Goal: Communication & Community: Answer question/provide support

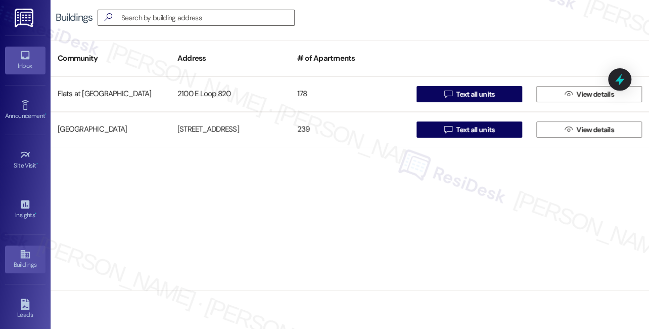
click at [22, 73] on link "Inbox" at bounding box center [25, 60] width 40 height 27
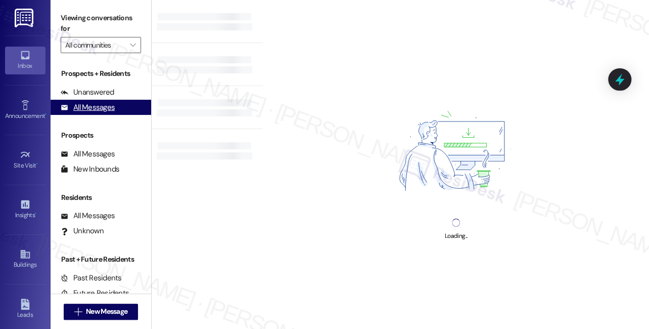
click at [106, 108] on div "All Messages" at bounding box center [88, 107] width 54 height 11
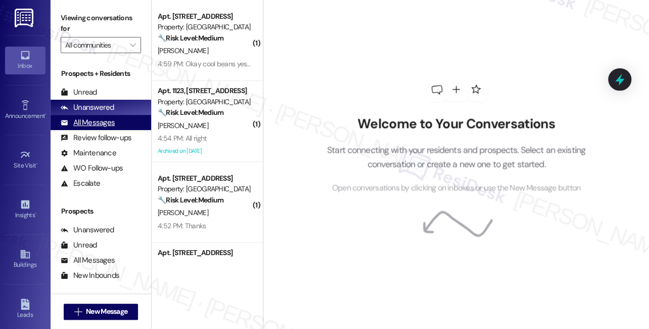
click at [92, 119] on div "All Messages" at bounding box center [88, 122] width 54 height 11
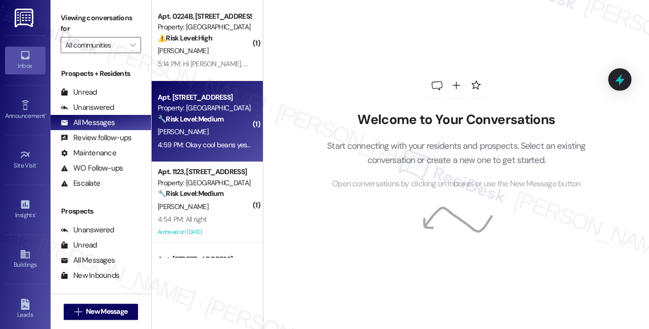
click at [203, 142] on div "4:59 PM: Okay cool beans yes he did fix the garbage dispoasa [PERSON_NAME] yes …" at bounding box center [292, 144] width 269 height 9
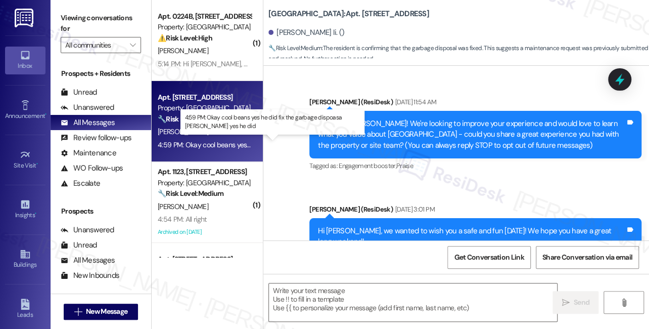
type textarea "Fetching suggested responses. Please feel free to read through the conversation…"
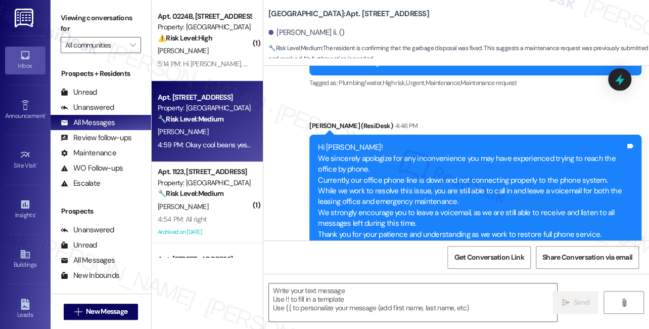
scroll to position [10961, 0]
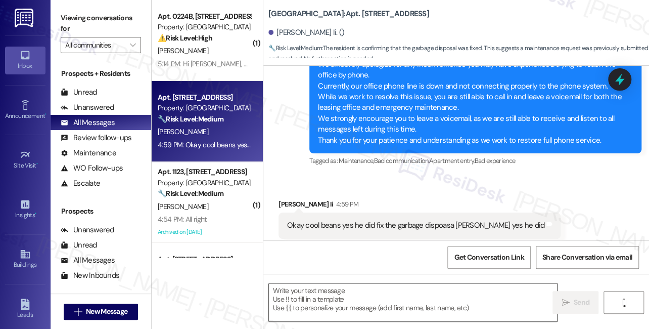
click at [381, 302] on textarea at bounding box center [413, 302] width 288 height 38
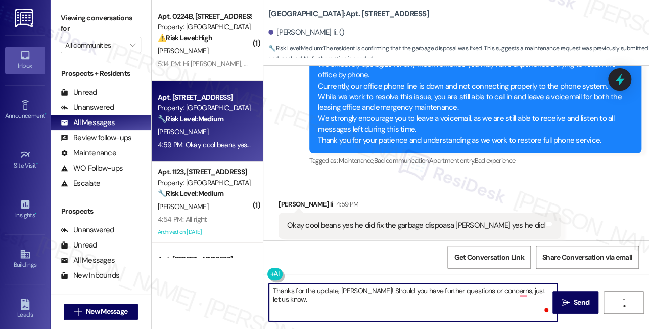
type textarea "Thanks for the update, [PERSON_NAME]! Should you have further questions or conc…"
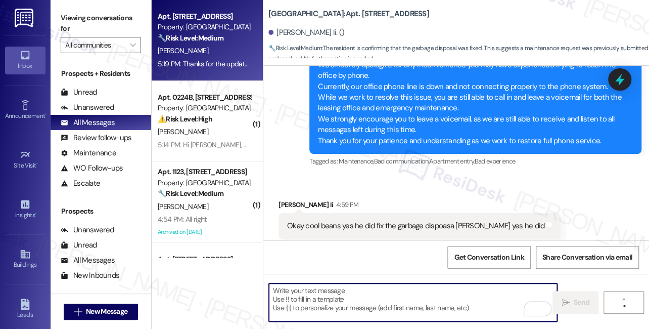
scroll to position [11031, 0]
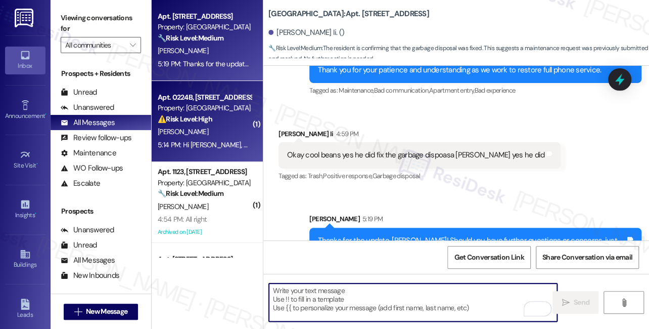
click at [207, 106] on div "Property: [GEOGRAPHIC_DATA]" at bounding box center [205, 108] width 94 height 11
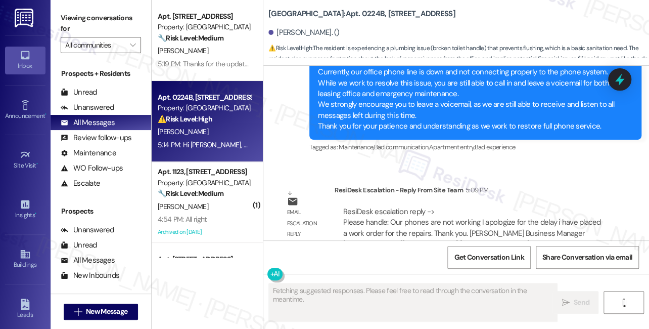
scroll to position [15550, 0]
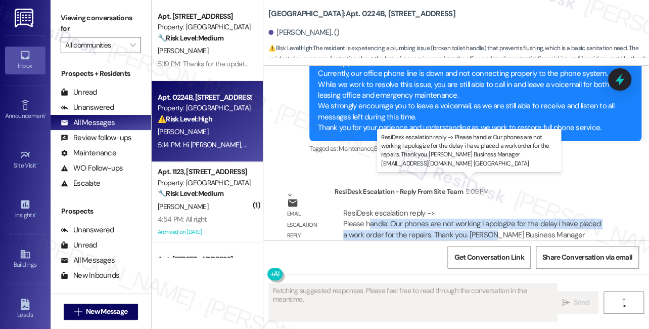
drag, startPoint x: 367, startPoint y: 190, endPoint x: 491, endPoint y: 202, distance: 124.0
click at [491, 208] on div "ResiDesk escalation reply -> Please handle: Our phones are not working I apolog…" at bounding box center [471, 229] width 257 height 42
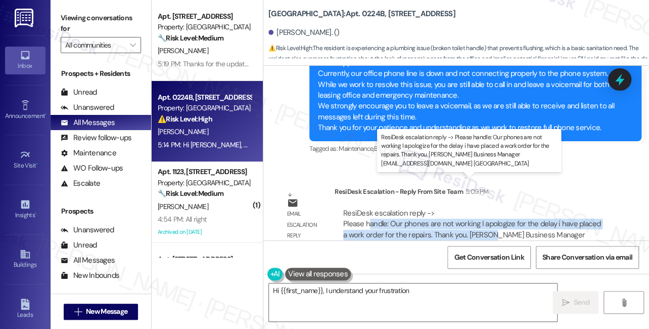
click at [491, 208] on div "ResiDesk escalation reply -> Please handle: Our phones are not working I apolog…" at bounding box center [471, 229] width 257 height 42
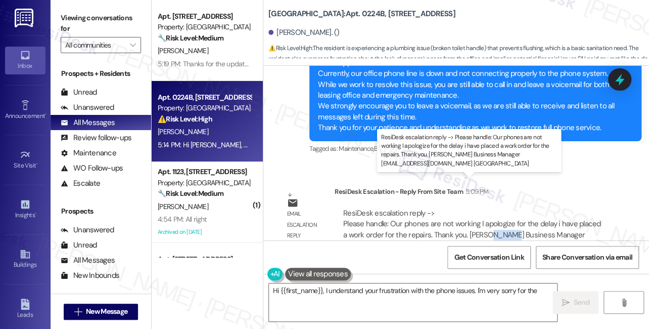
click at [491, 208] on div "ResiDesk escalation reply -> Please handle: Our phones are not working I apolog…" at bounding box center [471, 229] width 257 height 42
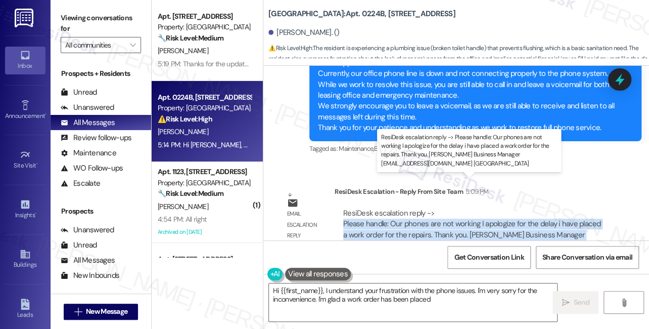
click at [491, 208] on div "ResiDesk escalation reply -> Please handle: Our phones are not working I apolog…" at bounding box center [471, 229] width 257 height 42
type textarea "Hi {{first_name}}, I understand your frustration with the phone issues. I'm ver…"
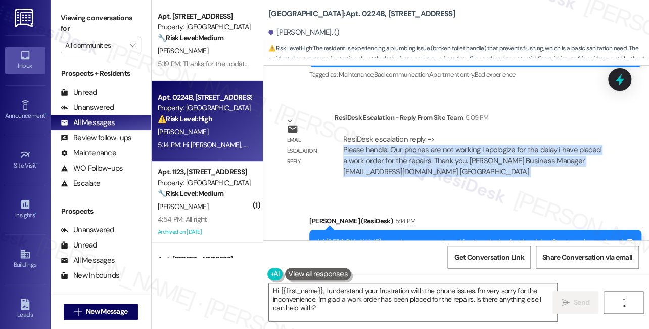
scroll to position [15642, 0]
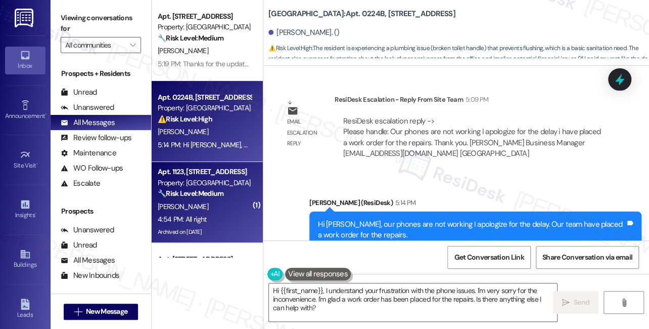
click at [267, 197] on div "Sent via SMS [PERSON_NAME] (ResiDesk) 5:14 PM Hi [PERSON_NAME], our phones are …" at bounding box center [457, 222] width 386 height 96
click at [239, 199] on div "🔧 Risk Level: Medium The resident is simply acknowledging the message about the…" at bounding box center [205, 193] width 94 height 11
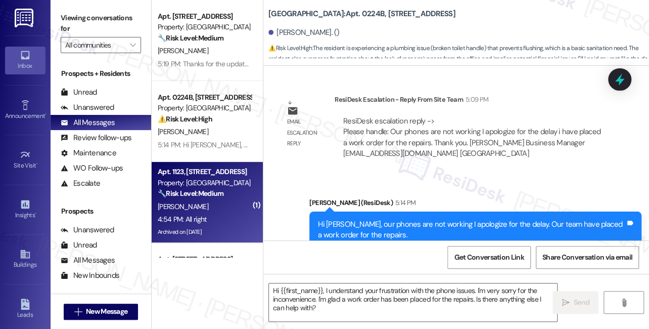
type textarea "Fetching suggested responses. Please feel free to read through the conversation…"
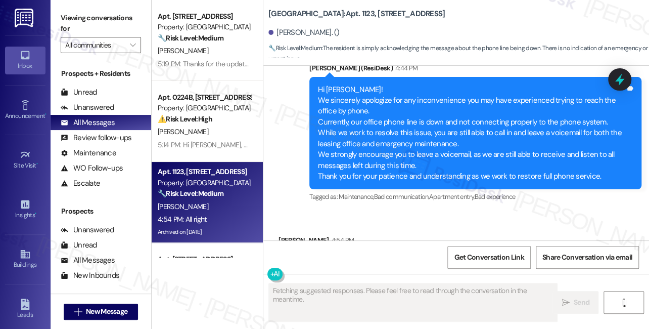
scroll to position [16642, 0]
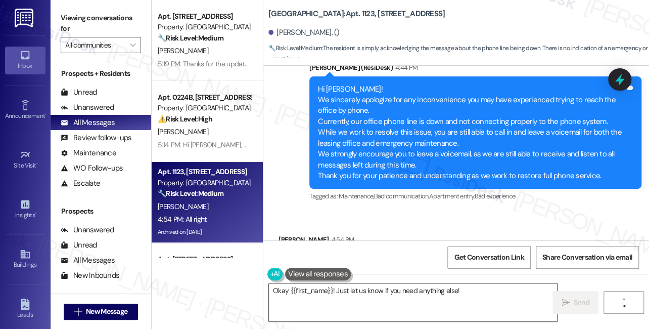
click at [344, 290] on textarea "Okay {{first_name}}! Just let us know if you need anything else!" at bounding box center [413, 302] width 288 height 38
click at [277, 227] on div "Received via SMS [PERSON_NAME] 4:54 PM All right Tags and notes Tagged as: Posi…" at bounding box center [317, 262] width 93 height 70
click at [468, 283] on div "Okay {{first_name}}! Just let us know if you need anything else!" at bounding box center [413, 302] width 289 height 39
click at [474, 292] on textarea "Okay {{first_name}}! Just let us know if you need anything else!" at bounding box center [413, 302] width 288 height 38
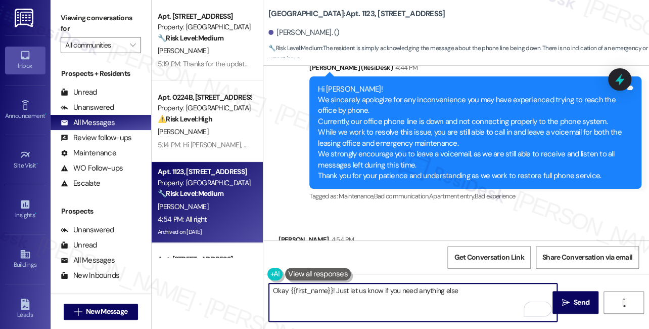
type textarea "Okay {{first_name}}! Just let us know if you need anything else."
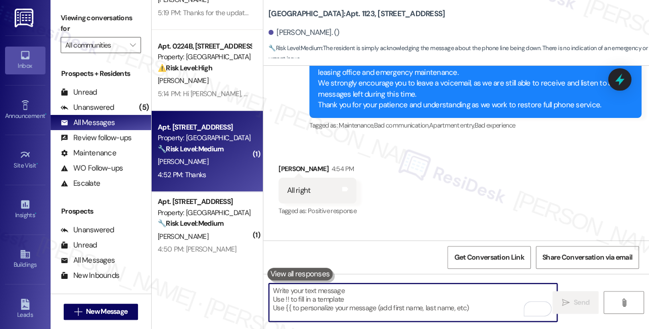
scroll to position [138, 0]
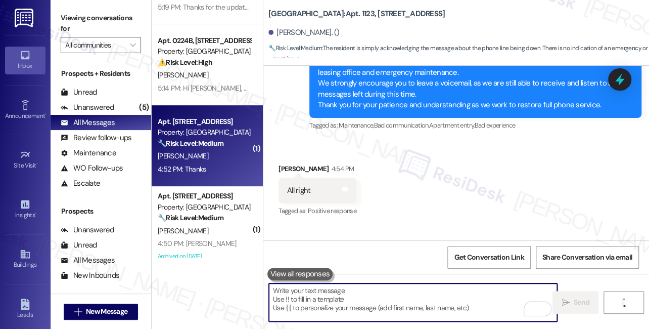
click at [209, 151] on div "[PERSON_NAME]" at bounding box center [205, 156] width 96 height 13
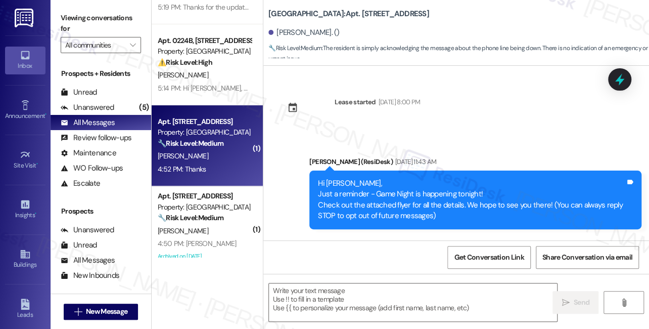
scroll to position [1161, 0]
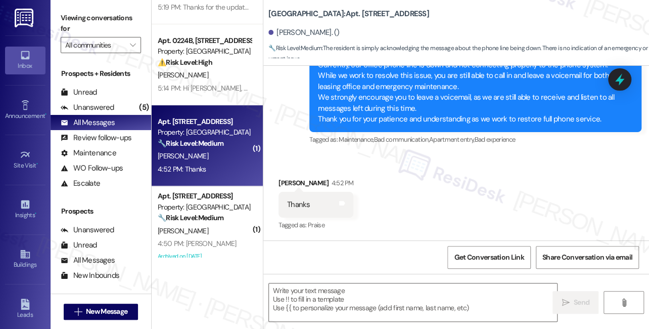
type textarea "Fetching suggested responses. Please feel free to read through the conversation…"
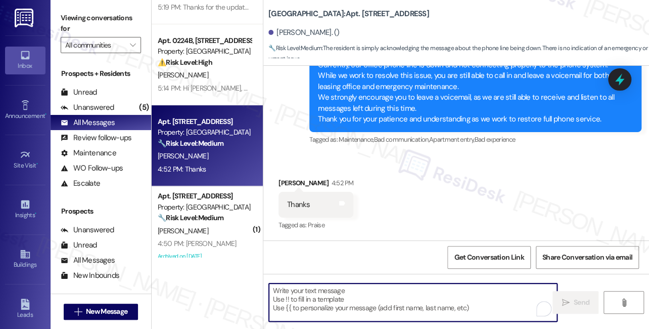
click at [346, 288] on textarea "To enrich screen reader interactions, please activate Accessibility in Grammarl…" at bounding box center [413, 302] width 288 height 38
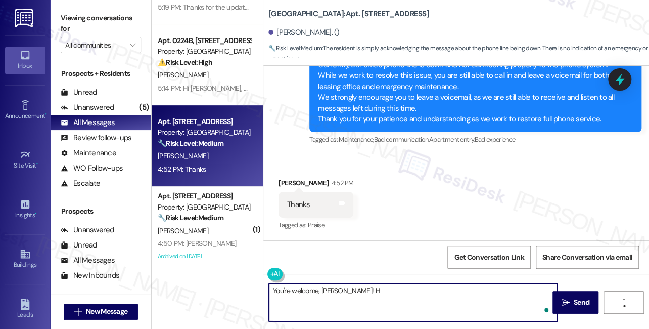
type textarea "You're welcome, [PERSON_NAME]!"
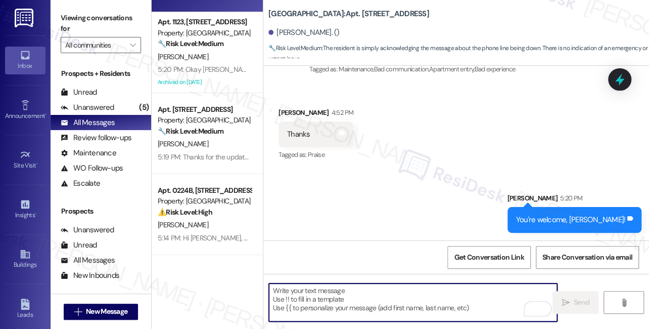
scroll to position [0, 0]
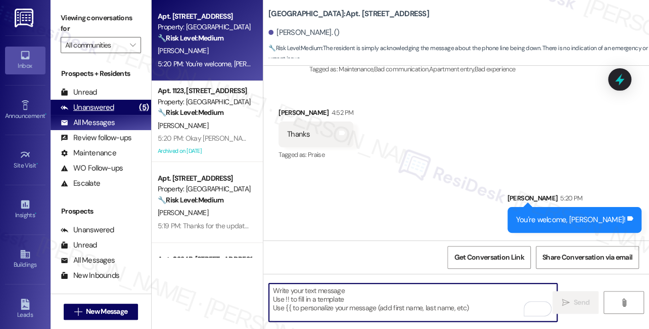
click at [112, 109] on div "Unanswered" at bounding box center [88, 107] width 54 height 11
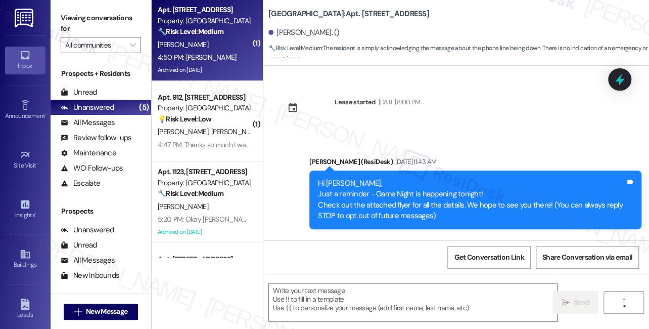
scroll to position [1160, 0]
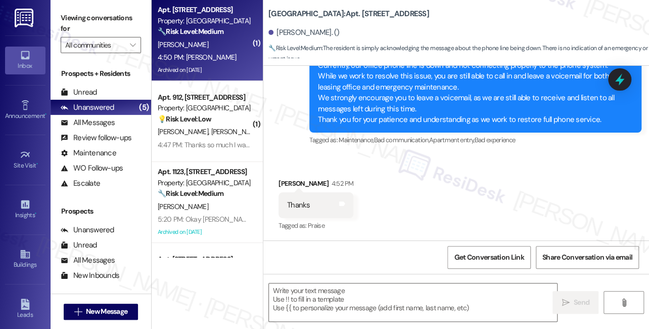
type textarea "Fetching suggested responses. Please feel free to read through the conversation…"
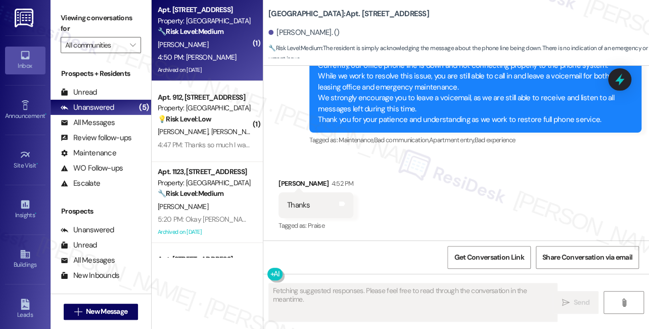
click at [197, 51] on div "4:50 PM: Ty 4:50 PM: [PERSON_NAME]" at bounding box center [205, 57] width 96 height 13
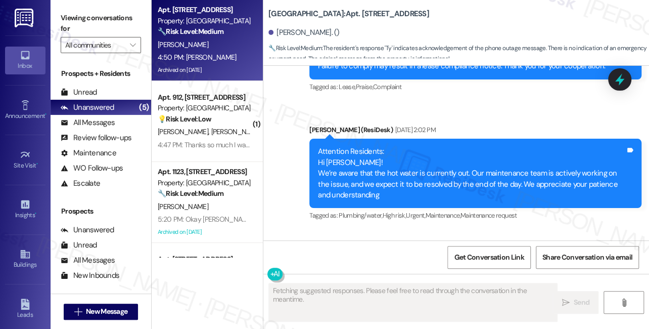
scroll to position [17957, 0]
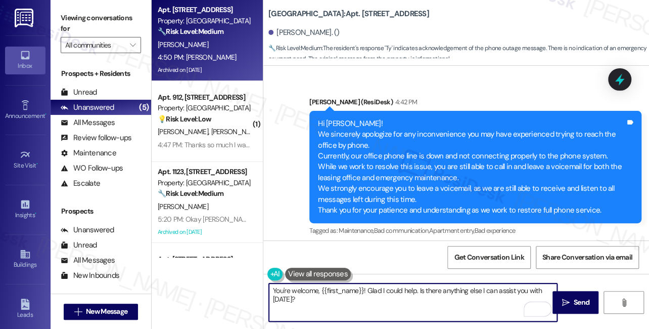
drag, startPoint x: 359, startPoint y: 304, endPoint x: 367, endPoint y: 294, distance: 12.6
click at [367, 294] on textarea "You're welcome, {{first_name}}! Glad I could help. Is there anything else I can…" at bounding box center [413, 302] width 288 height 38
type textarea "You're welcome, {{first_name}}! If you need anything, just let us know."
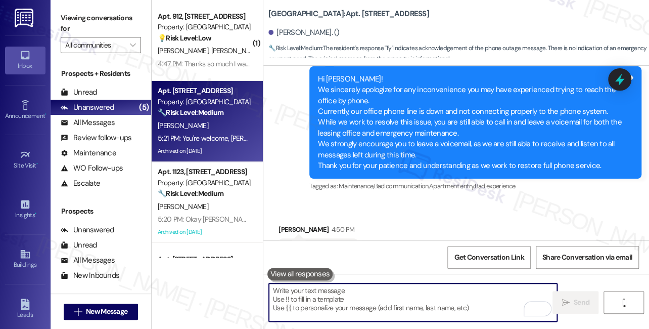
scroll to position [18028, 0]
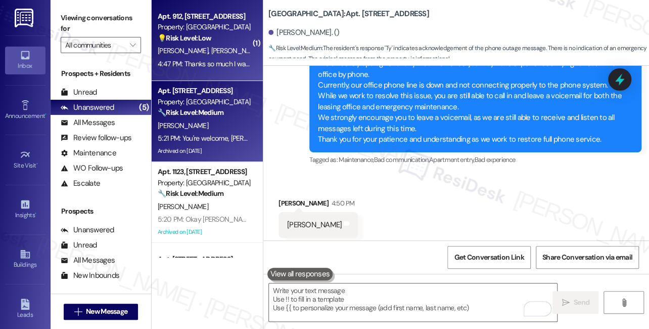
click at [192, 33] on strong "💡 Risk Level: Low" at bounding box center [185, 37] width 54 height 9
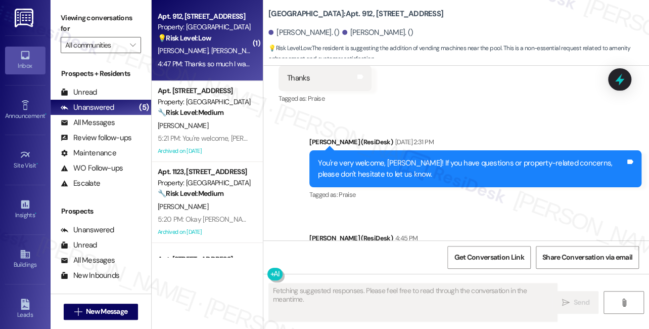
scroll to position [14497, 0]
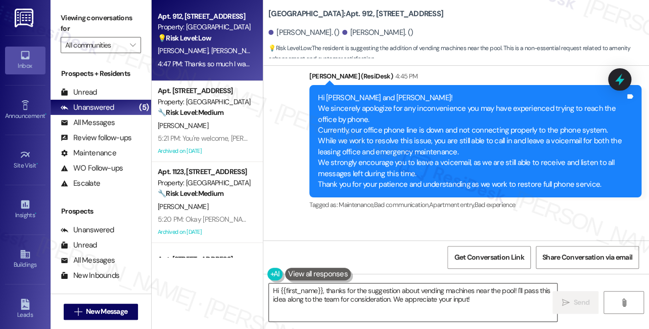
click at [493, 302] on textarea "Hi {{first_name}}, thanks for the suggestion about vending machines near the po…" at bounding box center [413, 302] width 288 height 38
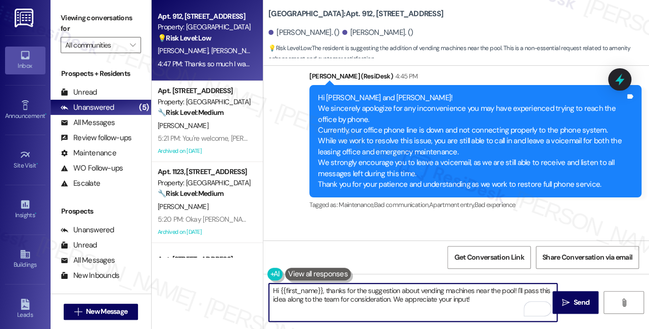
click at [286, 235] on div "Received via SMS [PERSON_NAME] Question 4:47 PM Thanks so much I was wondering …" at bounding box center [444, 276] width 347 height 83
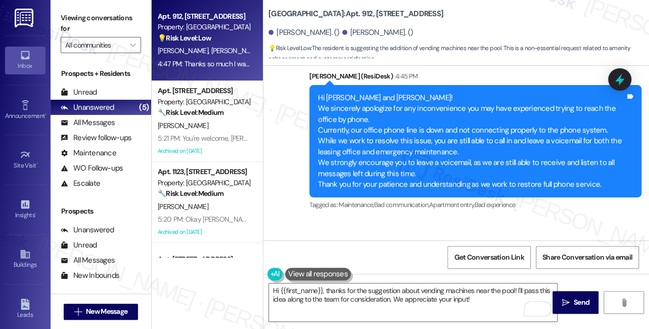
click at [286, 235] on div "Received via SMS [PERSON_NAME] Question 4:47 PM Thanks so much I was wondering …" at bounding box center [444, 276] width 347 height 83
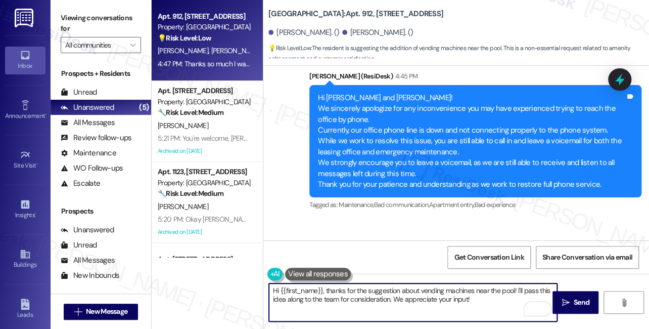
drag, startPoint x: 281, startPoint y: 287, endPoint x: 322, endPoint y: 284, distance: 40.5
click at [322, 284] on textarea "Hi {{first_name}}, thanks for the suggestion about vending machines near the po…" at bounding box center [413, 302] width 288 height 38
paste textarea "[PERSON_NAME]"
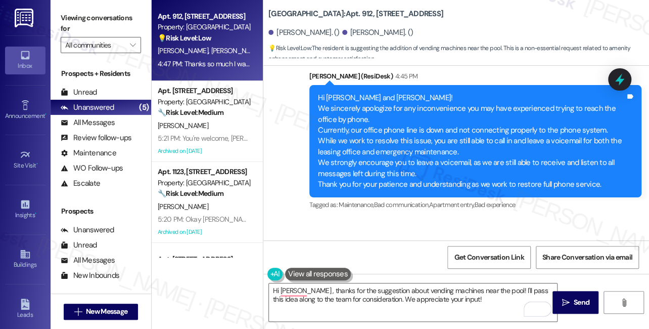
click at [296, 243] on div "[PERSON_NAME] Question 4:47 PM" at bounding box center [445, 251] width 332 height 16
copy div "[PERSON_NAME]"
click at [288, 289] on textarea "Hi [PERSON_NAME] , thanks for the suggestion about vending machines near the po…" at bounding box center [413, 302] width 288 height 38
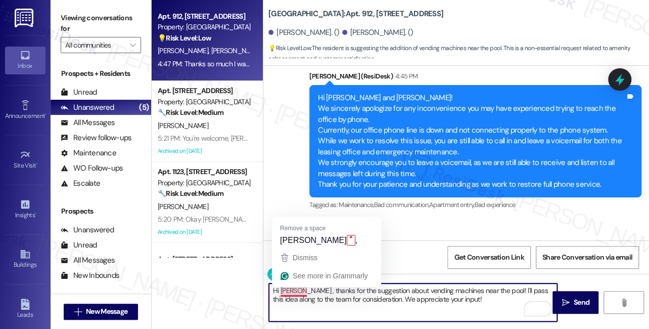
click at [288, 289] on textarea "Hi [PERSON_NAME] , thanks for the suggestion about vending machines near the po…" at bounding box center [413, 302] width 288 height 38
paste textarea "[PERSON_NAME]"
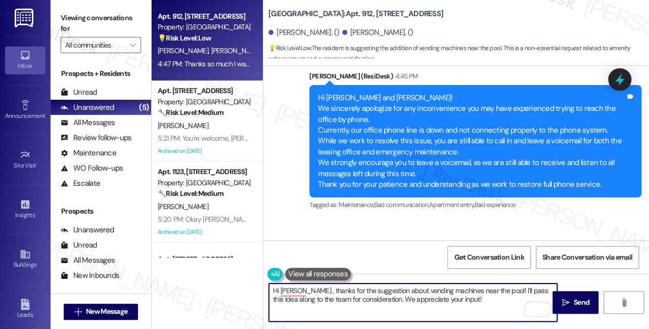
type textarea "Hi [PERSON_NAME], thanks for the suggestion about vending machines near the poo…"
click at [467, 300] on textarea "Hi [PERSON_NAME], thanks for the suggestion about vending machines near the poo…" at bounding box center [413, 302] width 288 height 38
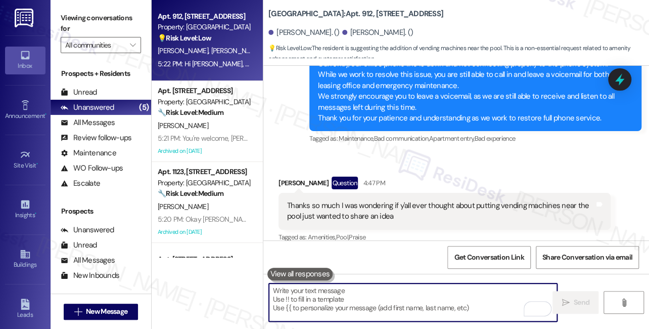
scroll to position [14578, 0]
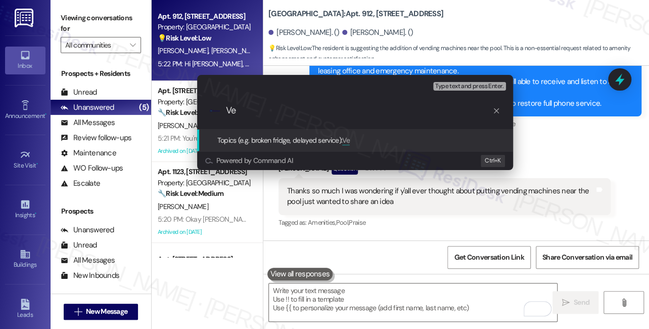
type input "V"
type input "Suggestion for vending machine near pool"
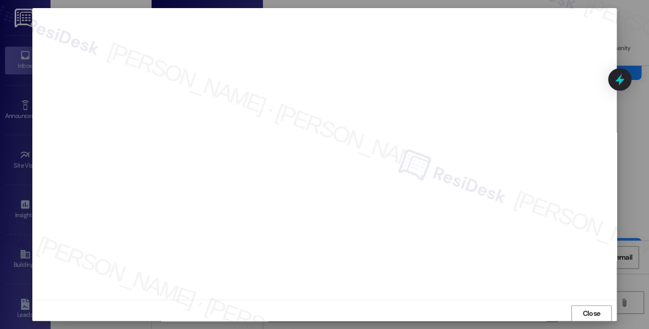
scroll to position [14648, 0]
click at [595, 316] on button "Close" at bounding box center [592, 313] width 40 height 16
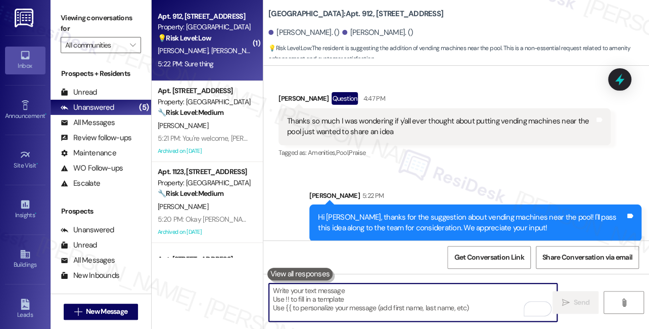
scroll to position [14649, 0]
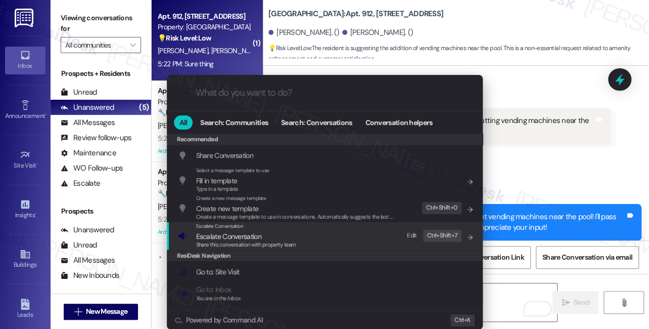
click at [270, 244] on span "Share this conversation with property team" at bounding box center [246, 244] width 100 height 7
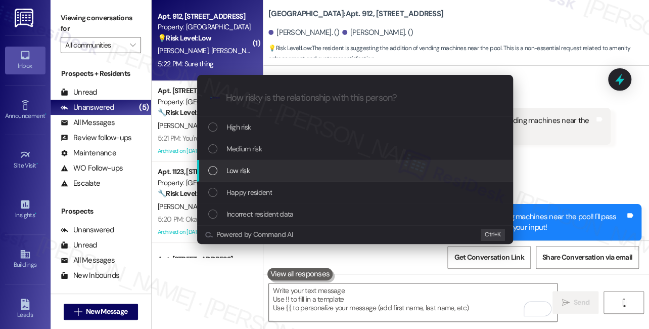
click at [256, 169] on div "Low risk" at bounding box center [356, 170] width 296 height 11
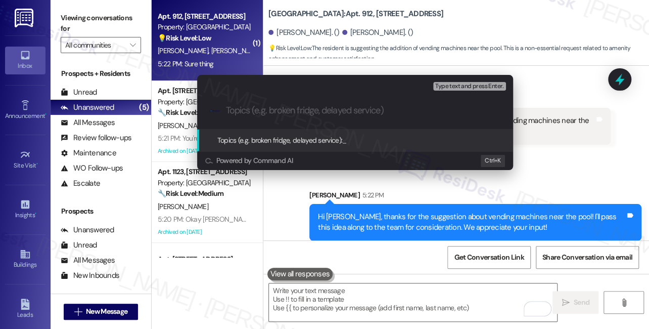
paste input "Suggestion for vending machine near pool"
type input "Suggestion for vending machine near pool"
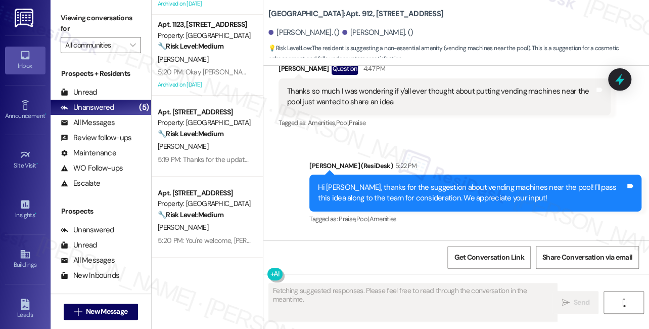
scroll to position [14678, 0]
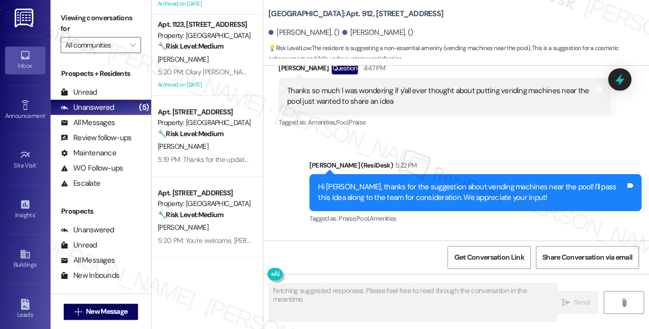
click at [449, 182] on div "Hi [PERSON_NAME], thanks for the suggestion about vending machines near the poo…" at bounding box center [472, 193] width 308 height 22
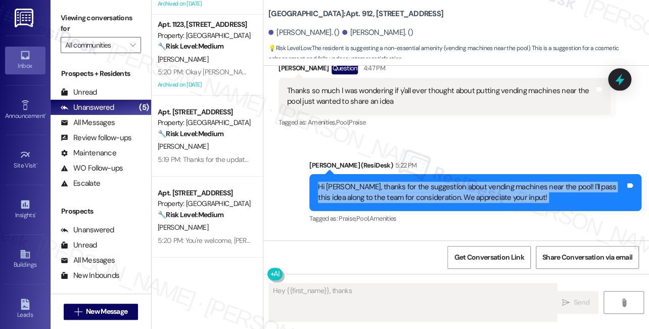
click at [449, 182] on div "Hi [PERSON_NAME], thanks for the suggestion about vending machines near the poo…" at bounding box center [472, 193] width 308 height 22
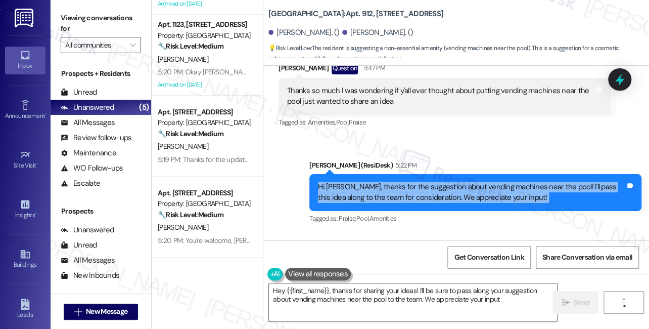
type textarea "Hey {{first_name}}, thanks for sharing your ideas! I'll be sure to pass along y…"
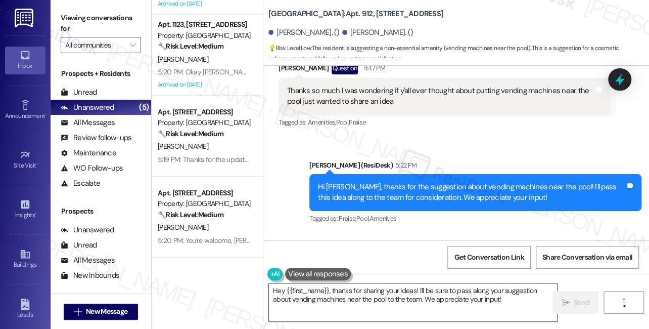
click at [357, 288] on textarea "Hey {{first_name}}, thanks for sharing your ideas! I'll be sure to pass along y…" at bounding box center [413, 302] width 288 height 38
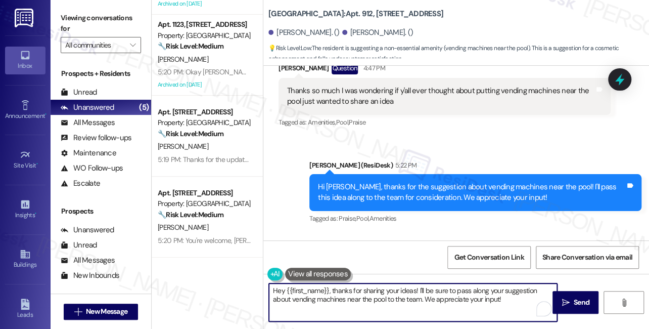
click at [357, 288] on textarea "Hey {{first_name}}, thanks for sharing your ideas! I'll be sure to pass along y…" at bounding box center [413, 302] width 288 height 38
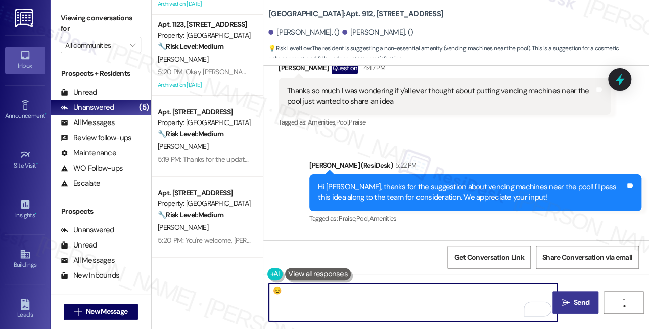
type textarea "😊"
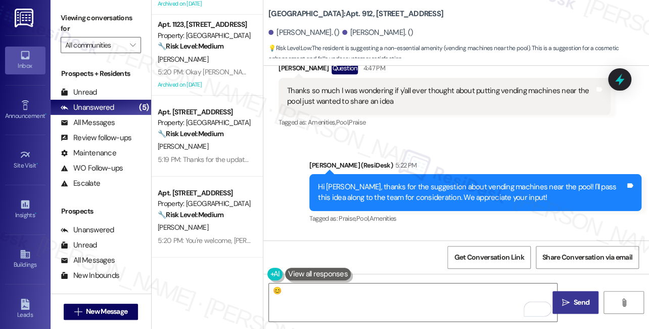
click at [580, 299] on span "Send" at bounding box center [582, 302] width 16 height 11
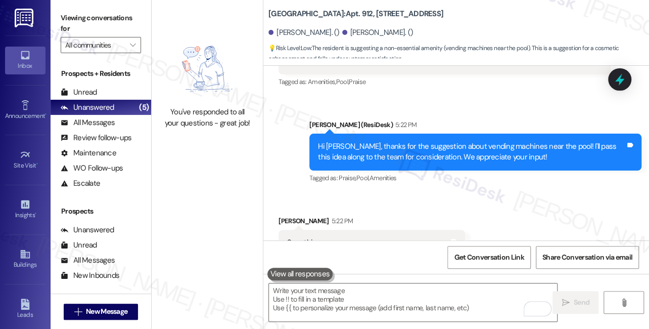
scroll to position [14749, 0]
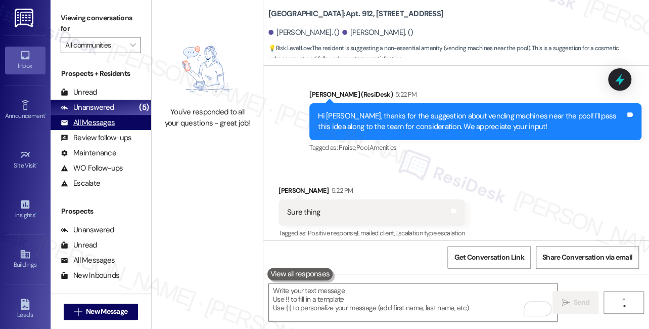
click at [125, 123] on div "All Messages (undefined)" at bounding box center [101, 122] width 101 height 15
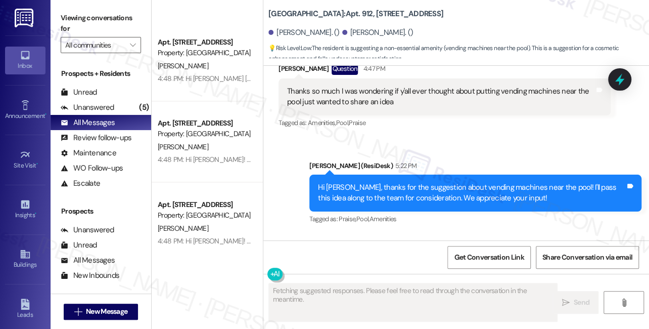
scroll to position [827, 0]
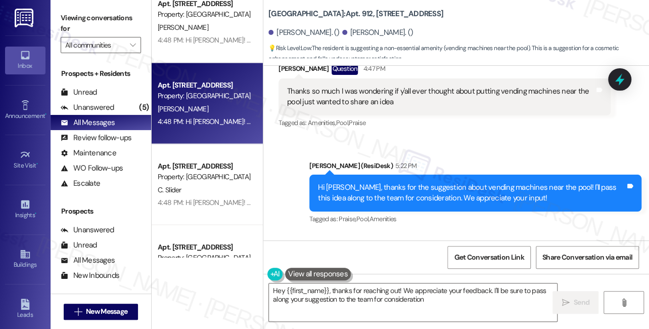
type textarea "Hey {{first_name}}, thanks for reaching out! We appreciate your feedback. I'll …"
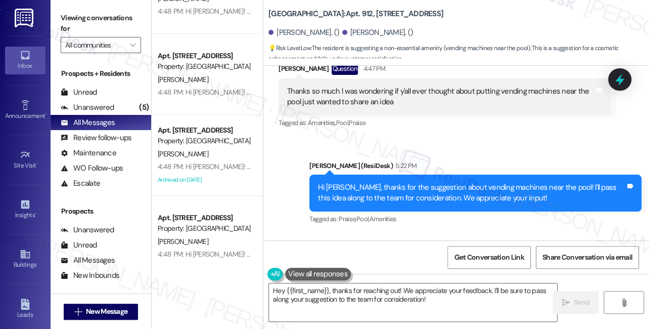
scroll to position [1425, 0]
